Goal: Find specific page/section: Find specific page/section

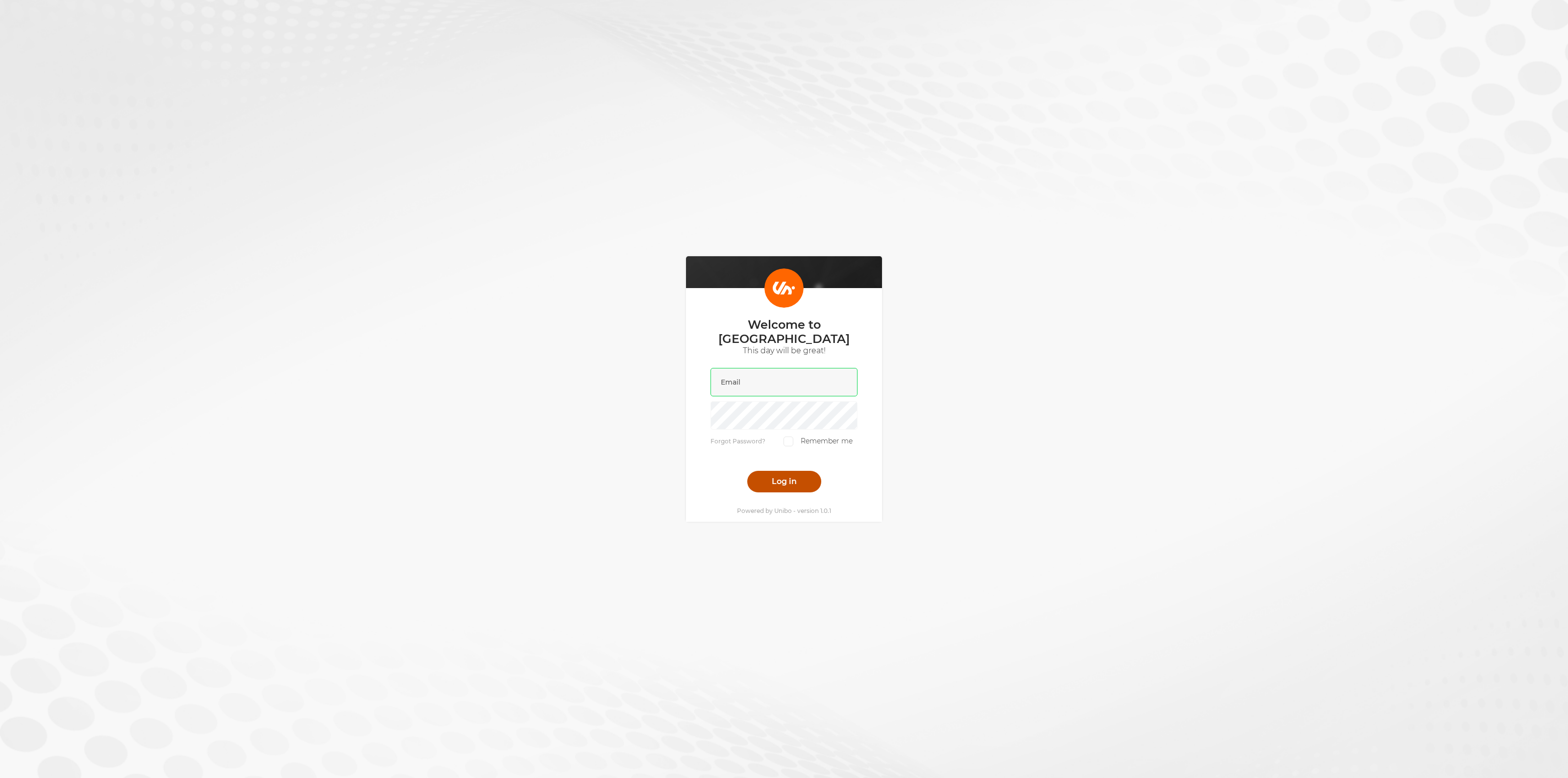
type input "[EMAIL_ADDRESS][DOMAIN_NAME]"
click at [780, 471] on button "Log in" at bounding box center [785, 482] width 74 height 21
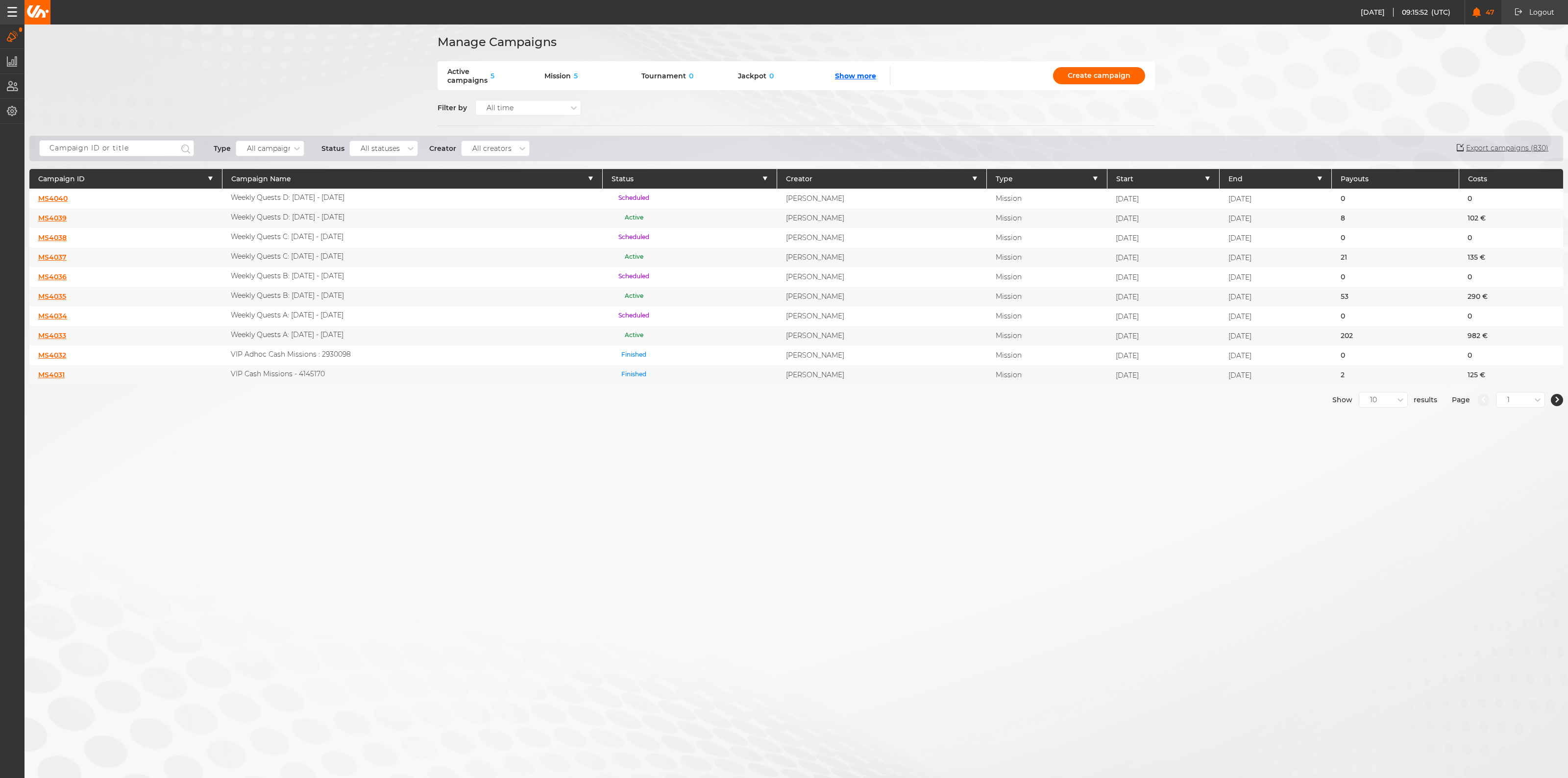
click at [59, 351] on link "MS4032" at bounding box center [52, 355] width 28 height 9
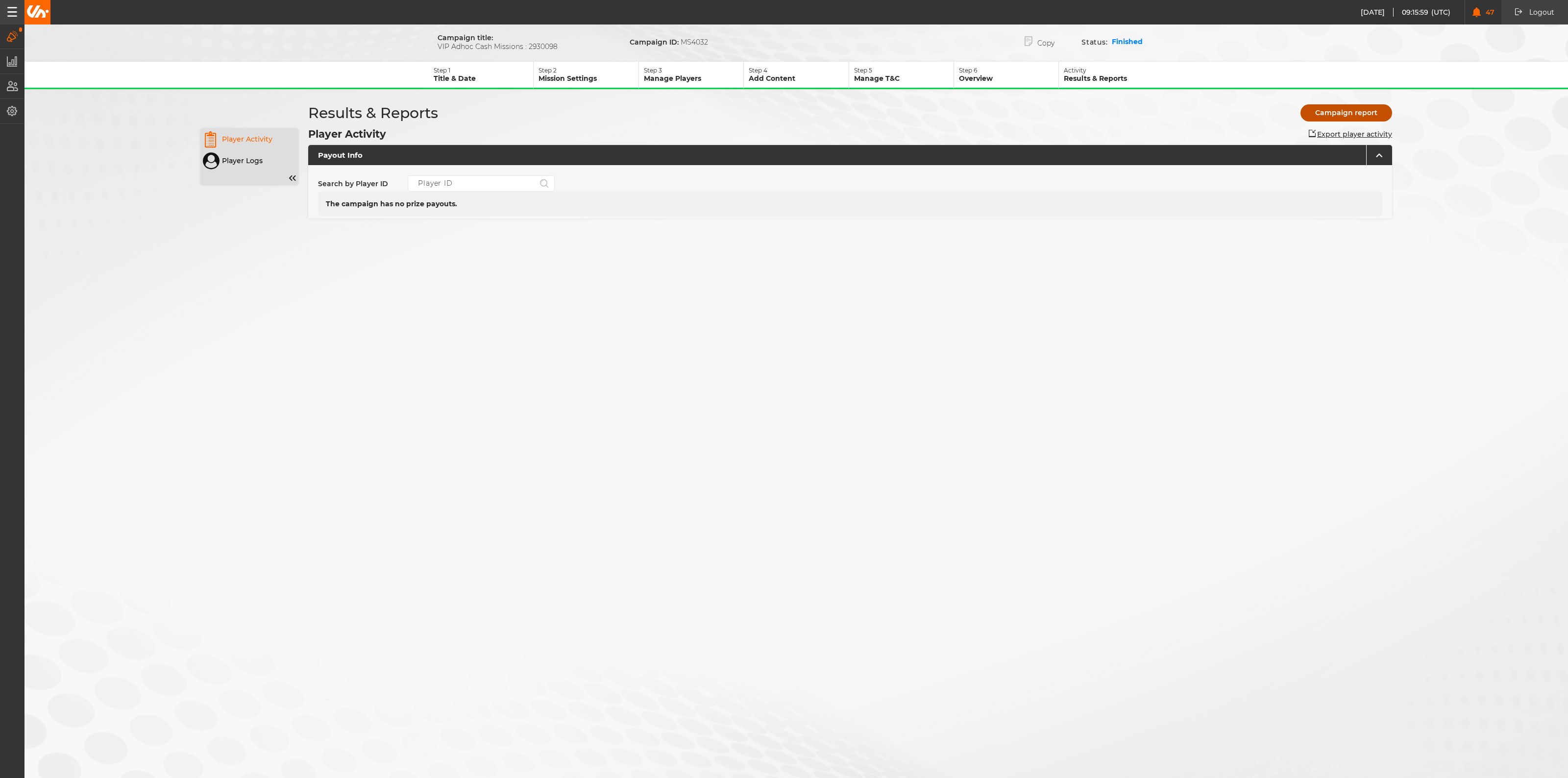
click at [1359, 112] on button "Campaign report" at bounding box center [1346, 113] width 92 height 17
drag, startPoint x: 554, startPoint y: 45, endPoint x: 528, endPoint y: 49, distance: 26.3
click at [528, 49] on span "VIP Adhoc Cash Missions : 2930098" at bounding box center [516, 46] width 157 height 9
copy span "2930098"
